Goal: Task Accomplishment & Management: Complete application form

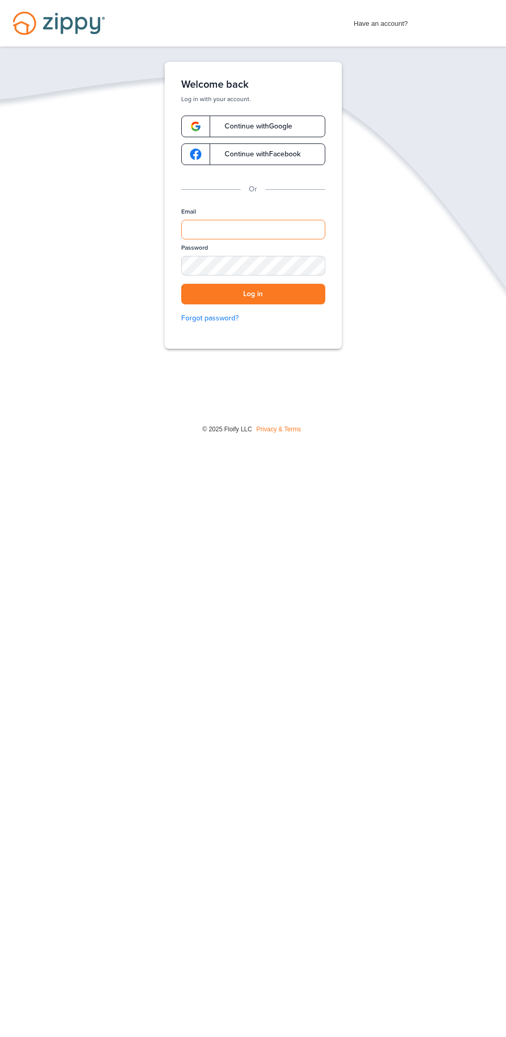
click at [256, 220] on input "Email" at bounding box center [253, 230] width 144 height 20
type input "**********"
click at [181, 284] on button "Log in" at bounding box center [253, 294] width 144 height 21
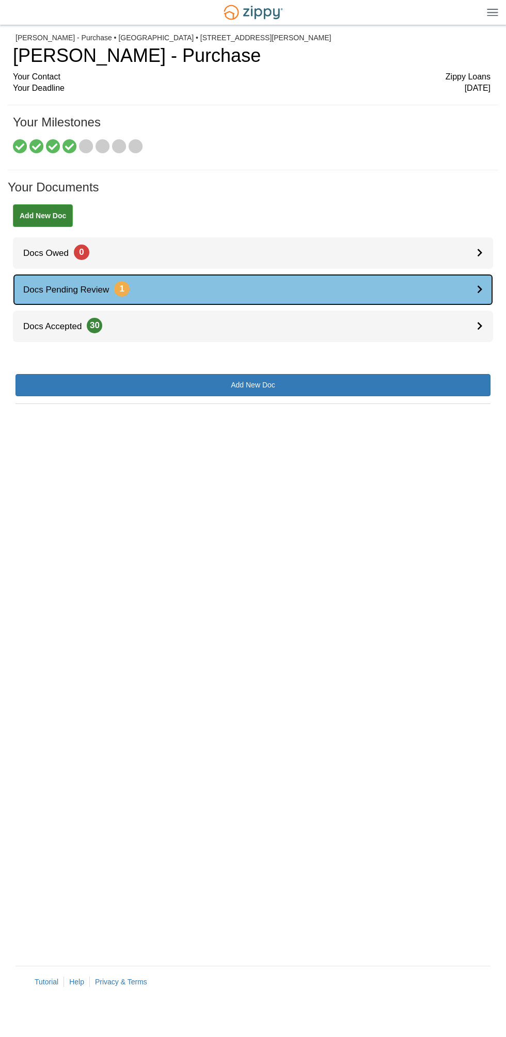
click at [477, 286] on icon at bounding box center [480, 289] width 6 height 9
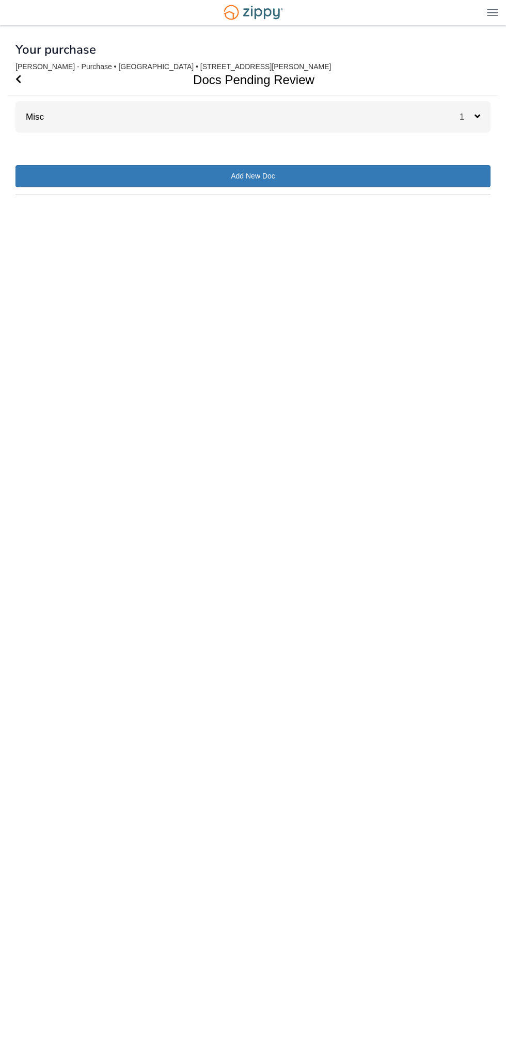
click at [467, 113] on span "1" at bounding box center [466, 116] width 15 height 9
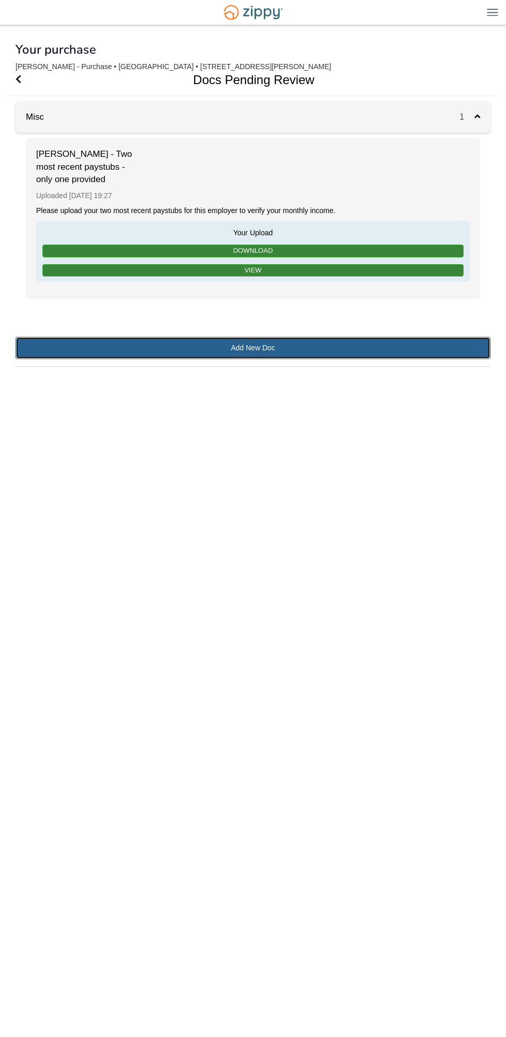
click at [337, 354] on link "Add New Doc" at bounding box center [252, 348] width 475 height 22
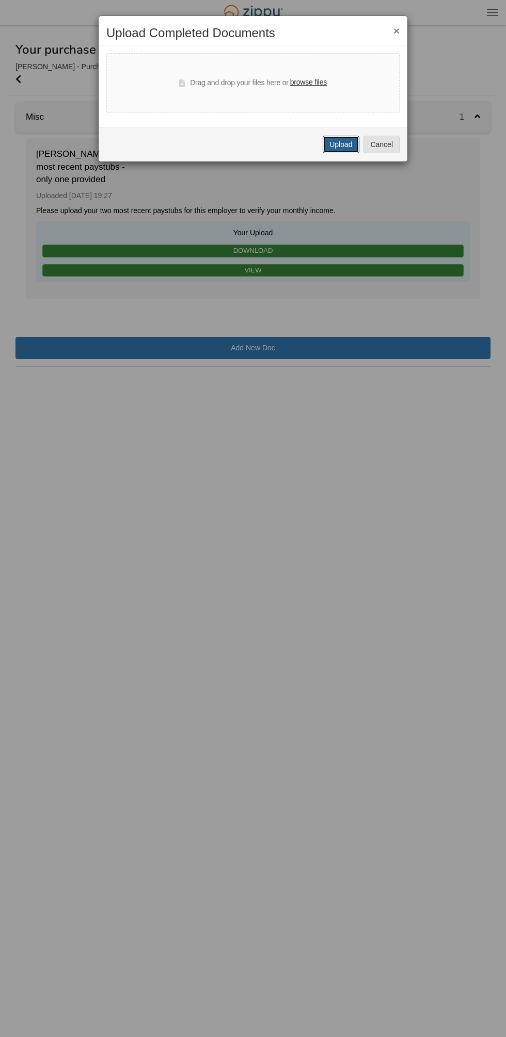
click at [347, 145] on button "Upload" at bounding box center [340, 145] width 36 height 18
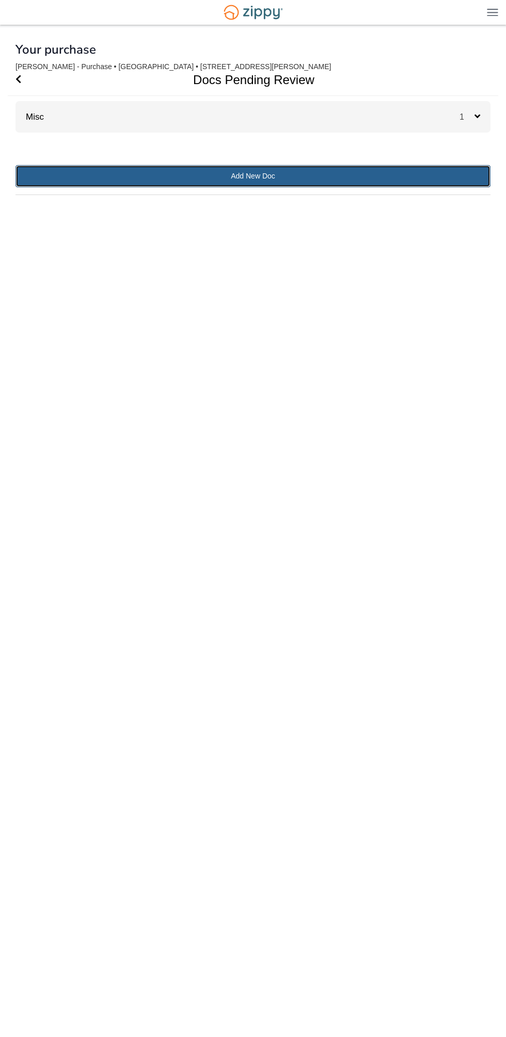
click at [409, 182] on link "Add New Doc" at bounding box center [252, 176] width 475 height 22
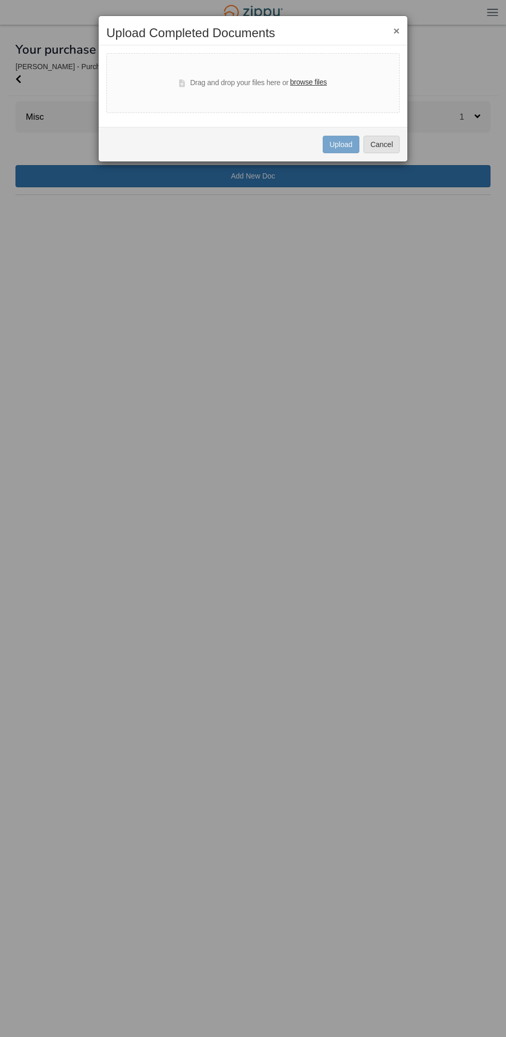
click at [306, 85] on label "browse files" at bounding box center [308, 82] width 37 height 11
click at [0, 0] on input "browse files" at bounding box center [0, 0] width 0 height 0
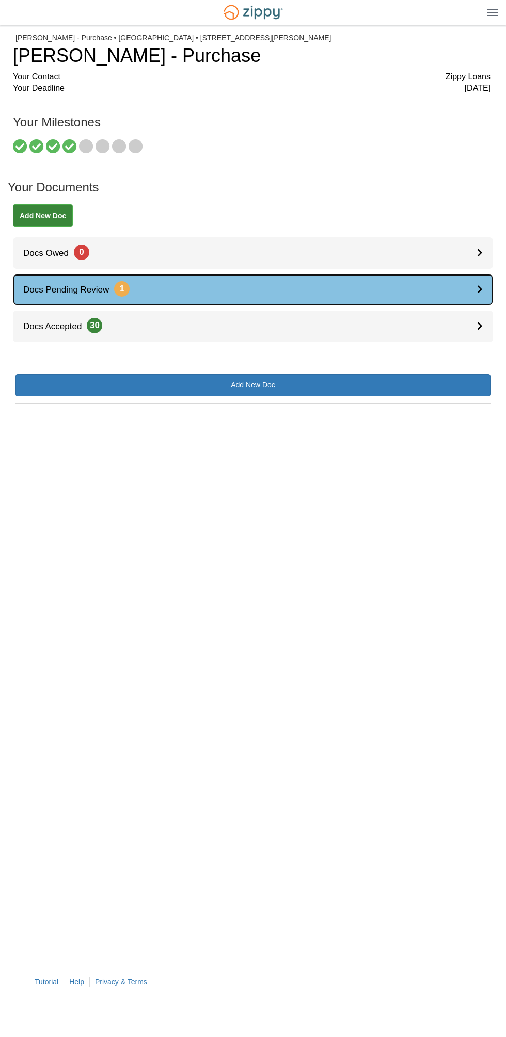
click at [486, 279] on div at bounding box center [485, 289] width 16 height 31
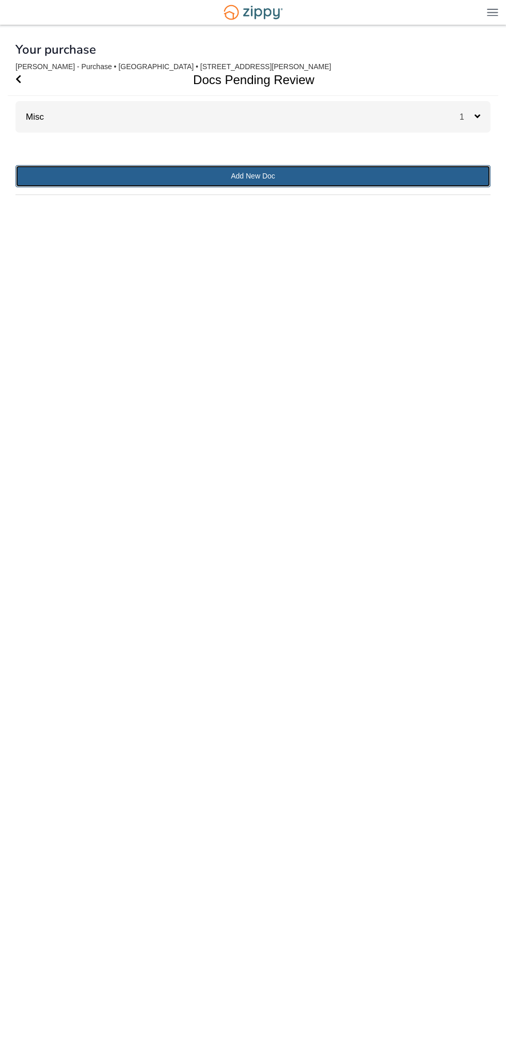
click at [374, 178] on link "Add New Doc" at bounding box center [252, 176] width 475 height 22
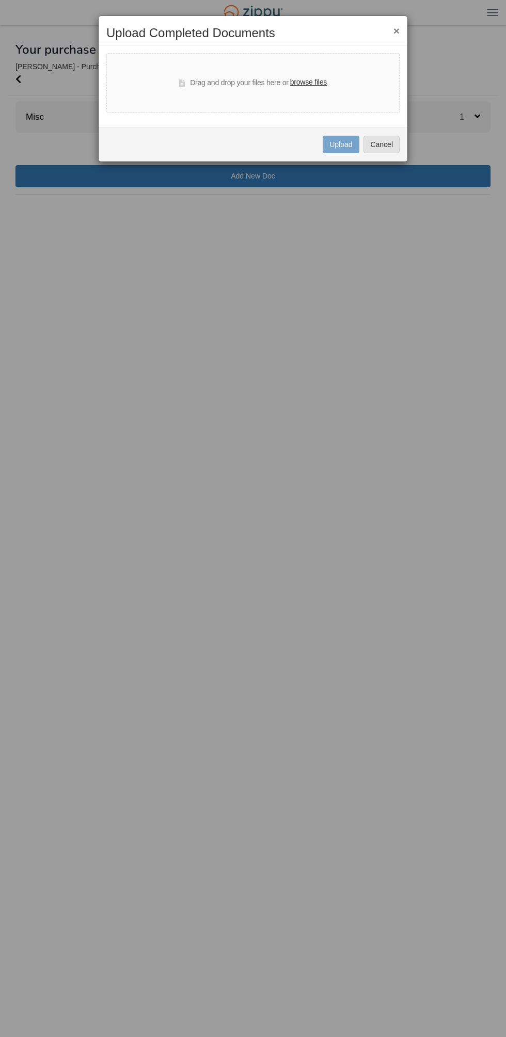
click at [316, 84] on label "browse files" at bounding box center [308, 82] width 37 height 11
click at [0, 0] on input "browse files" at bounding box center [0, 0] width 0 height 0
select select "****"
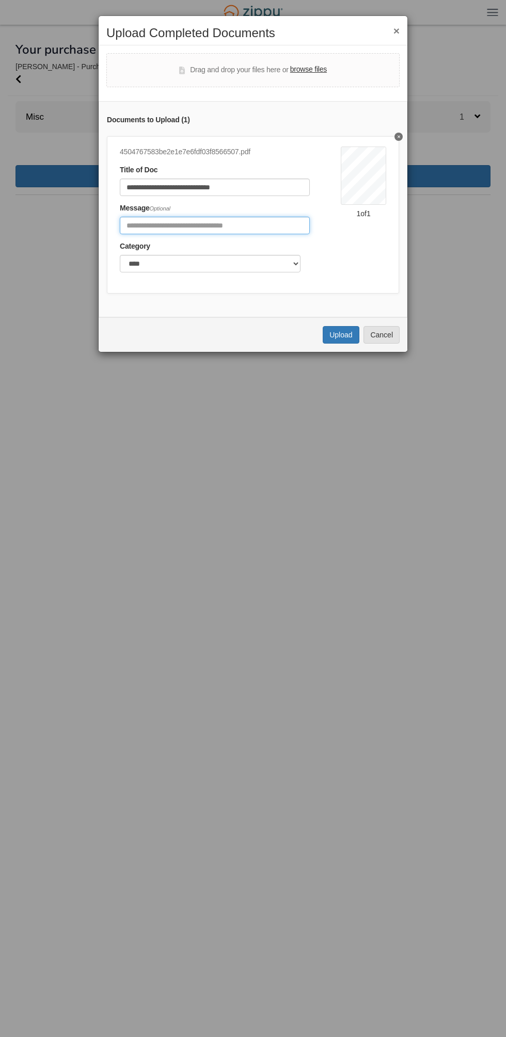
click at [218, 225] on input "Include any comments on this document" at bounding box center [215, 226] width 190 height 18
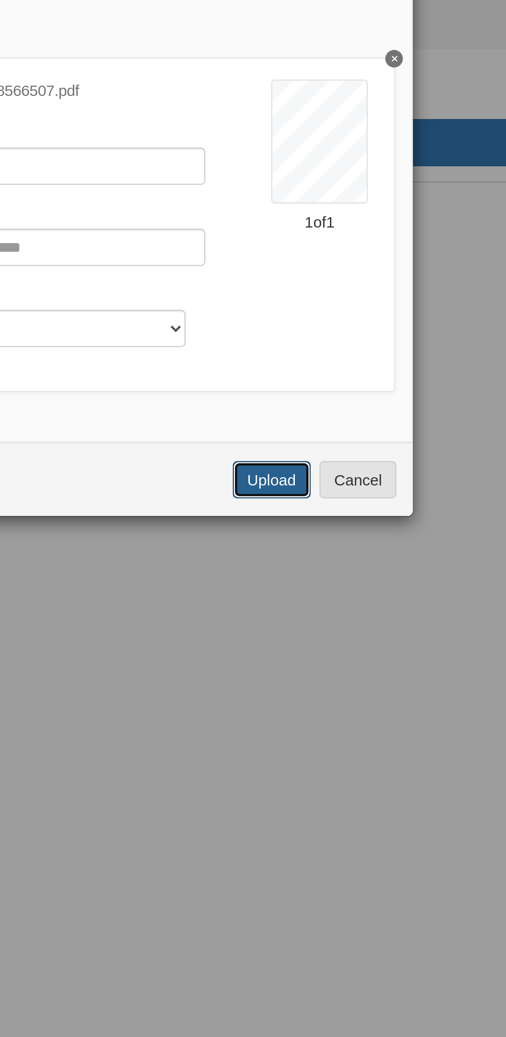
click at [335, 337] on button "Upload" at bounding box center [340, 335] width 36 height 18
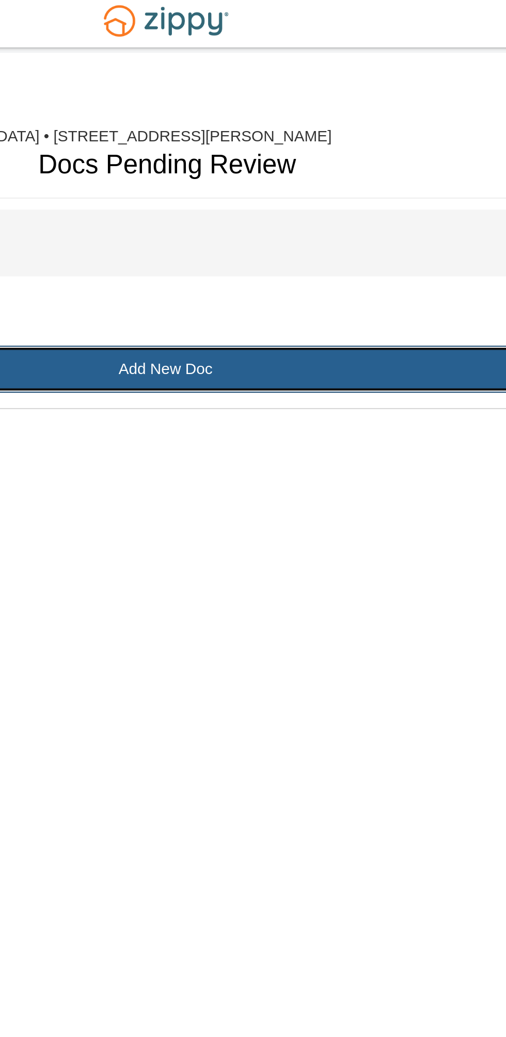
click at [323, 182] on link "Add New Doc" at bounding box center [252, 176] width 475 height 22
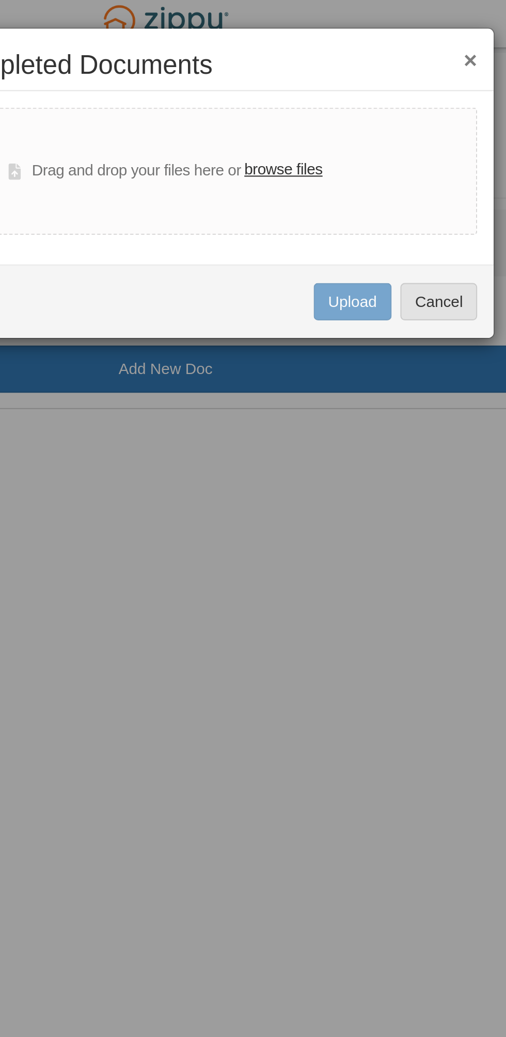
click at [308, 78] on label "browse files" at bounding box center [308, 82] width 37 height 11
click at [0, 0] on input "browse files" at bounding box center [0, 0] width 0 height 0
select select "****"
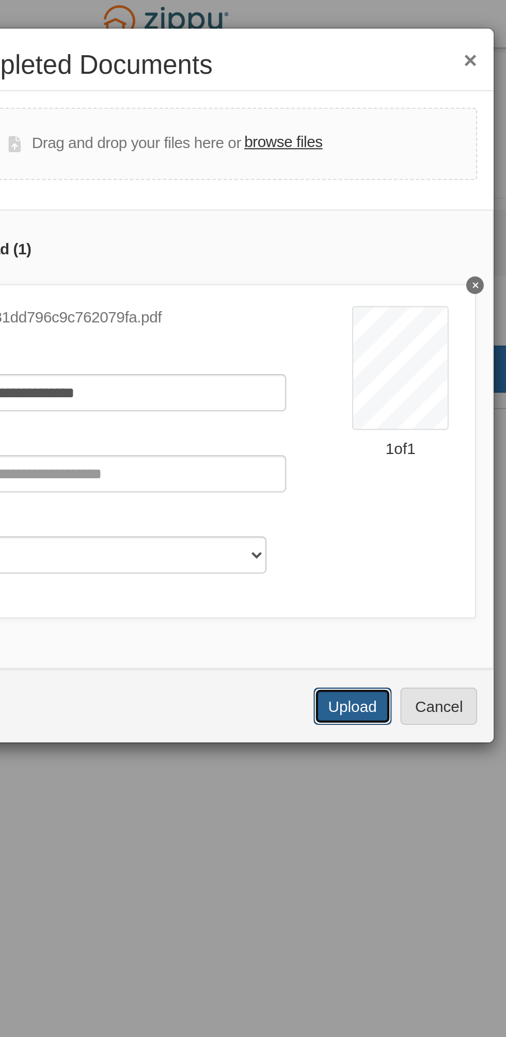
click at [337, 340] on button "Upload" at bounding box center [340, 335] width 36 height 18
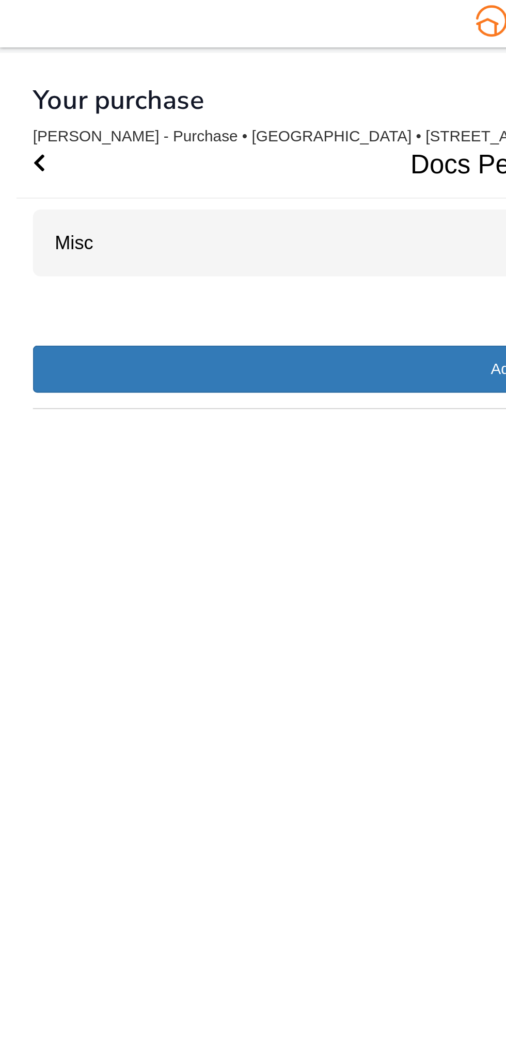
click at [158, 128] on div "Misc 3" at bounding box center [252, 116] width 475 height 31
